Goal: Information Seeking & Learning: Learn about a topic

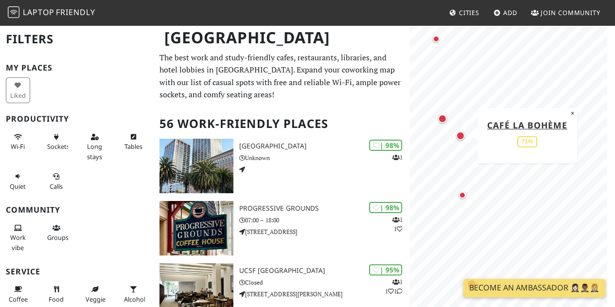
click at [462, 138] on div "Map marker" at bounding box center [460, 135] width 9 height 9
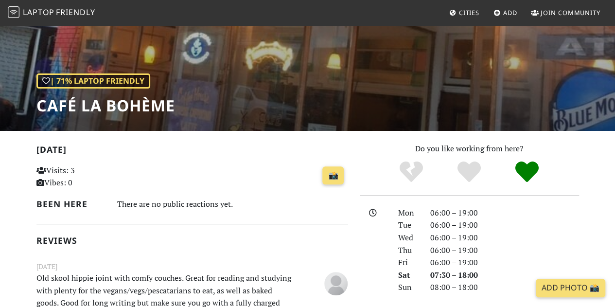
scroll to position [106, 0]
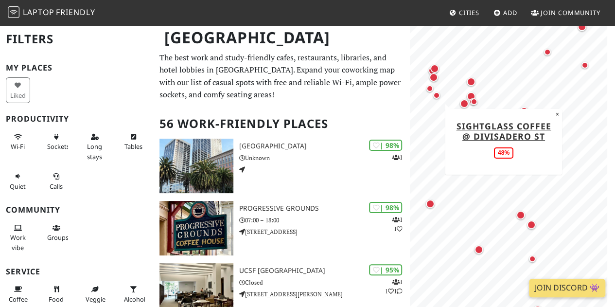
click at [438, 97] on div "Map marker" at bounding box center [436, 95] width 7 height 7
click at [438, 97] on div "Map marker" at bounding box center [438, 96] width 7 height 7
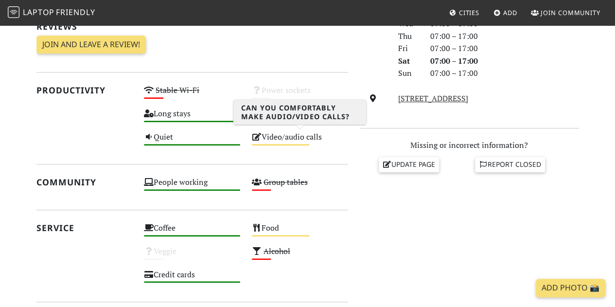
scroll to position [356, 0]
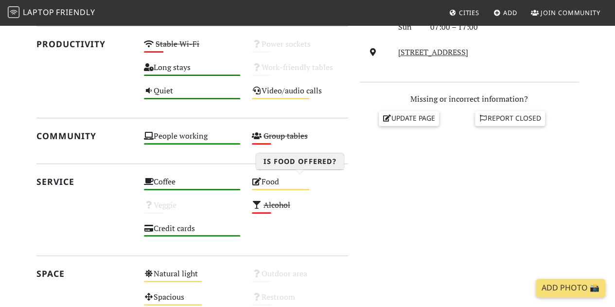
click at [333, 184] on div "Food Medium" at bounding box center [300, 186] width 108 height 23
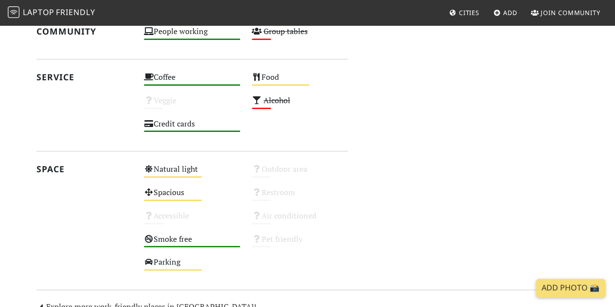
scroll to position [461, 0]
